Goal: Task Accomplishment & Management: Complete application form

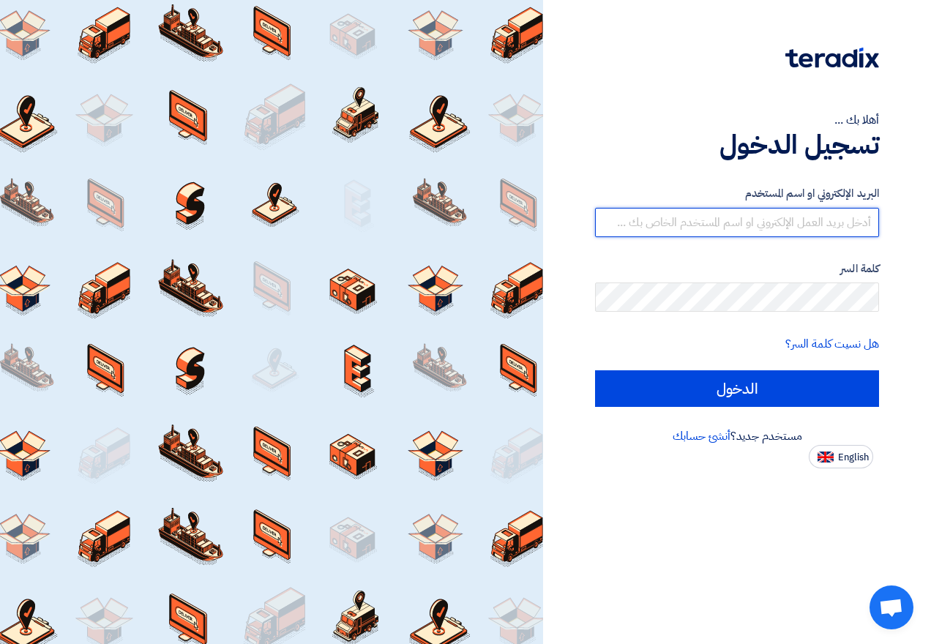
type input "[EMAIL_ADDRESS][DOMAIN_NAME]"
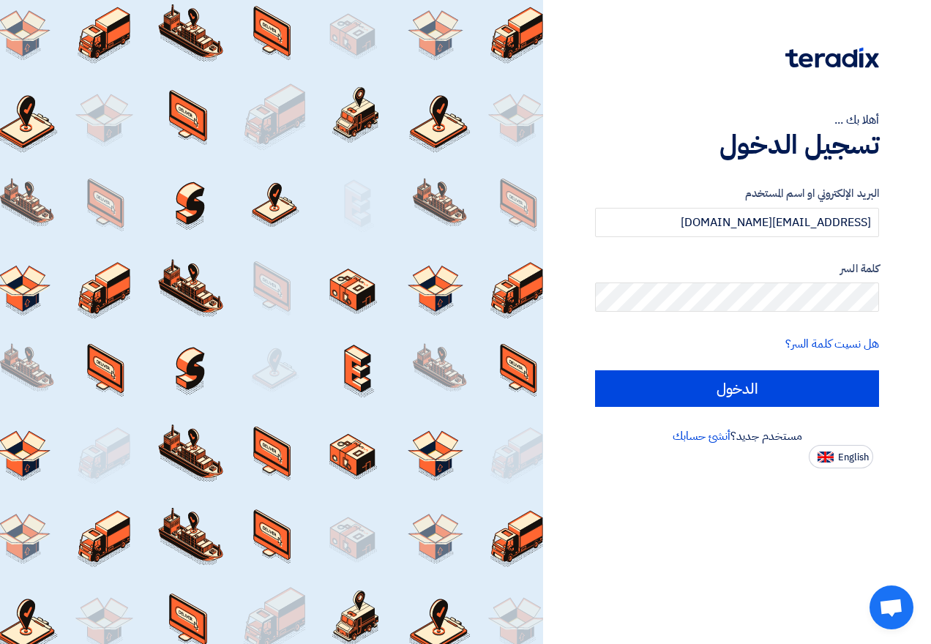
click at [778, 9] on div "أهلا بك ... تسجيل الدخول البريد الإلكتروني او اسم المستخدم [EMAIL_ADDRESS][DOMA…" at bounding box center [737, 234] width 366 height 468
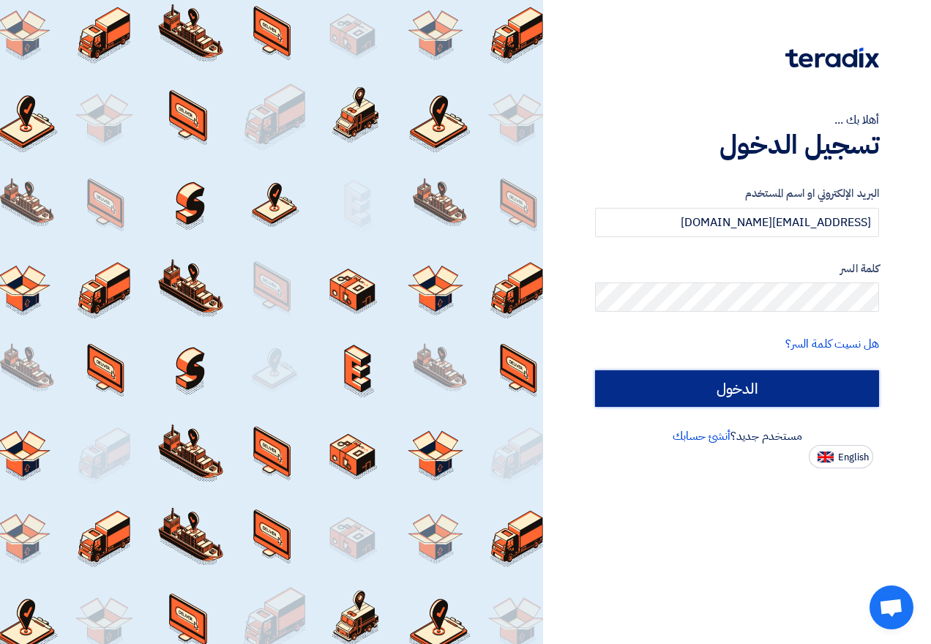
click at [760, 384] on input "الدخول" at bounding box center [737, 388] width 284 height 37
type input "Sign in"
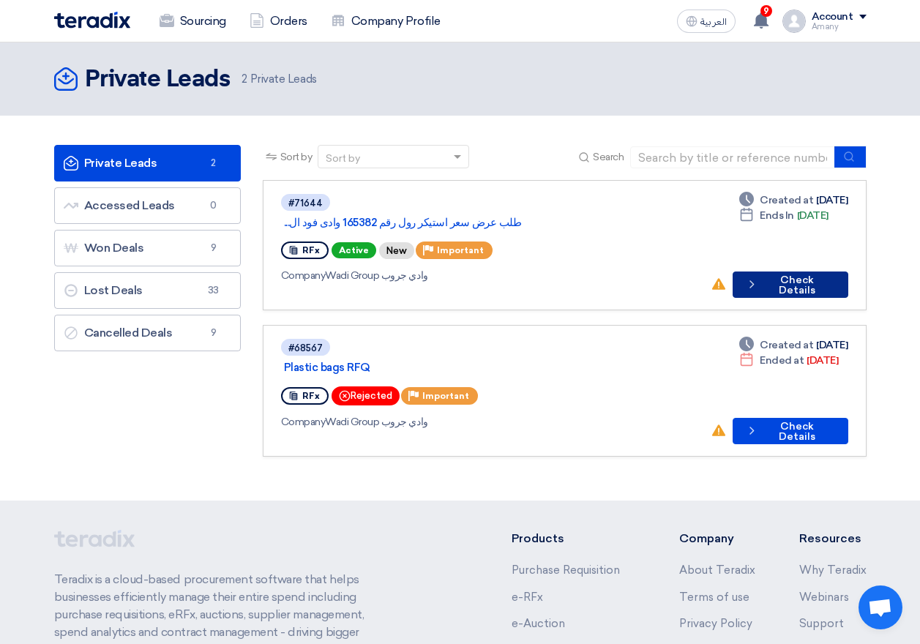
click at [793, 271] on button "Check details Check Details" at bounding box center [790, 284] width 116 height 26
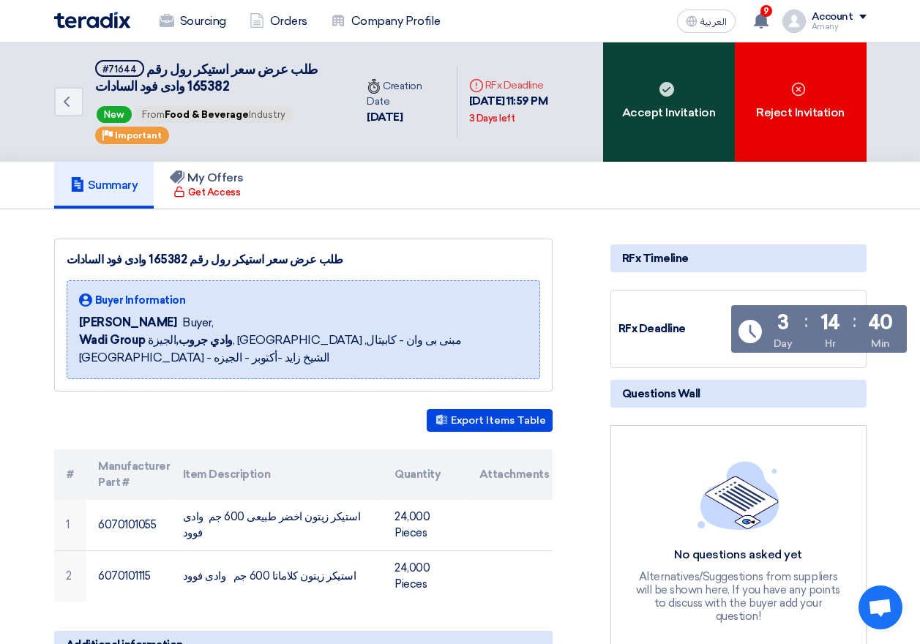
click at [626, 69] on div "Accept Invitation" at bounding box center [669, 101] width 132 height 119
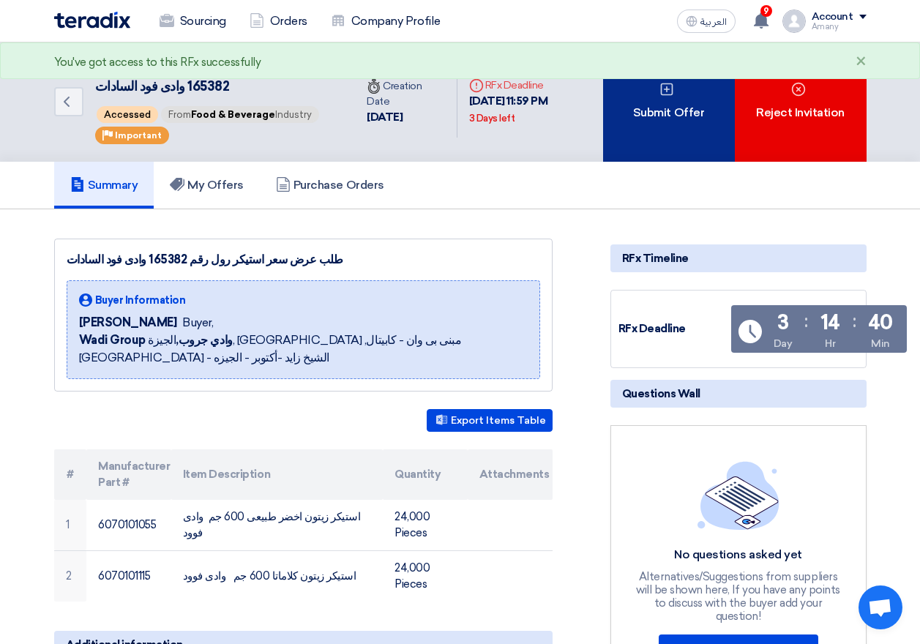
click at [655, 113] on div "Submit Offer" at bounding box center [669, 101] width 132 height 119
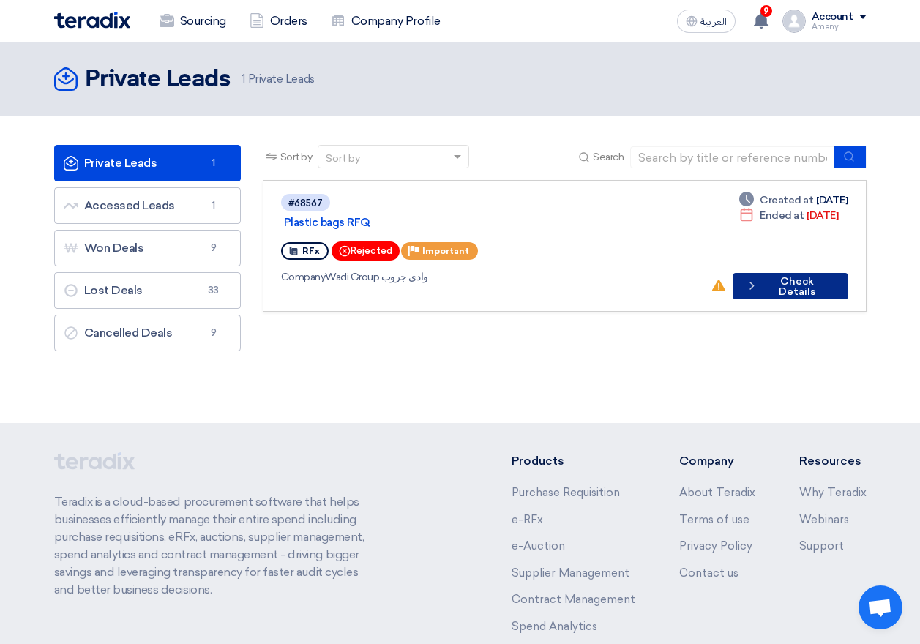
click at [796, 277] on button "Check details Check Details" at bounding box center [790, 286] width 116 height 26
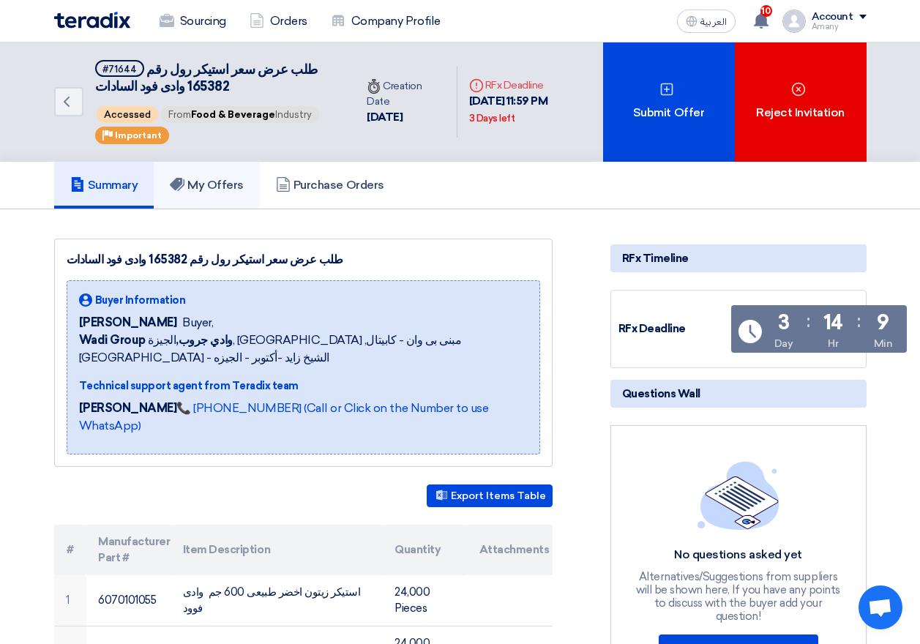
click at [205, 185] on h5 "My Offers" at bounding box center [207, 185] width 74 height 15
